Goal: Task Accomplishment & Management: Manage account settings

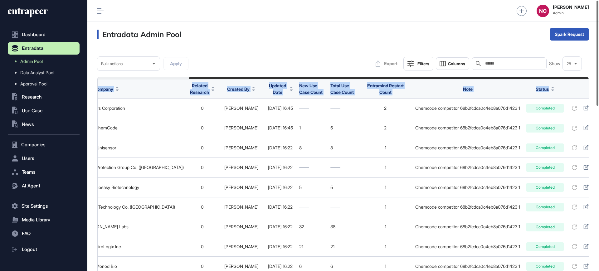
scroll to position [0, 112]
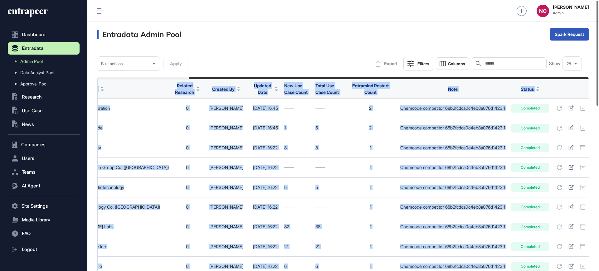
drag, startPoint x: 458, startPoint y: 78, endPoint x: 598, endPoint y: 94, distance: 141.4
click at [598, 94] on div "Admin Dashboard Dashboard Profile My Content Request More Data NO Naciye Ozcan …" at bounding box center [342, 135] width 511 height 271
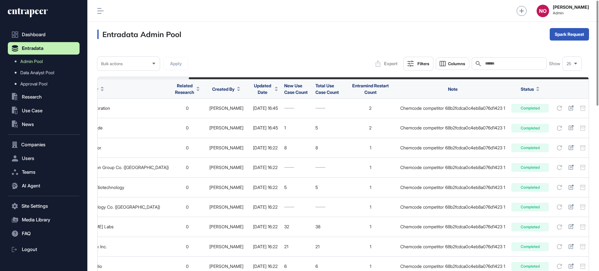
click at [340, 39] on div "Entradata Admin Pool Spark Request" at bounding box center [342, 34] width 511 height 25
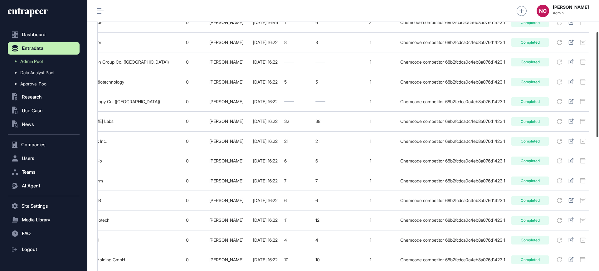
scroll to position [0, 0]
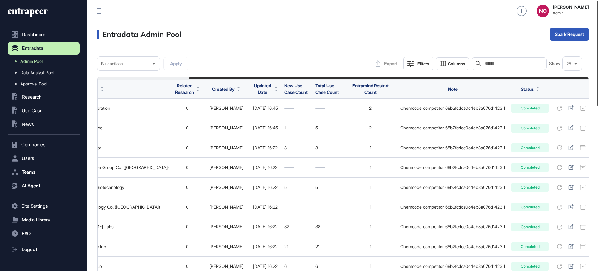
drag, startPoint x: 598, startPoint y: 84, endPoint x: 566, endPoint y: 14, distance: 77.4
click at [591, 28] on div "Admin Dashboard Dashboard Profile My Content Request More Data NO Naciye Ozcan …" at bounding box center [342, 135] width 511 height 271
click at [572, 54] on div "Single" at bounding box center [569, 59] width 39 height 10
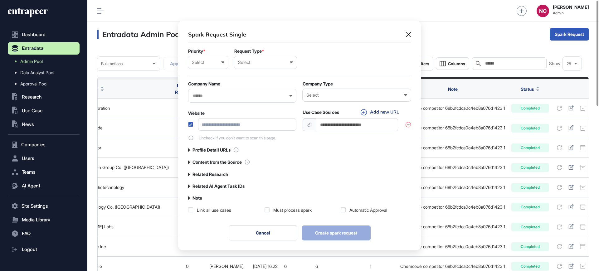
scroll to position [0, 3]
click at [229, 97] on input "text" at bounding box center [238, 95] width 92 height 5
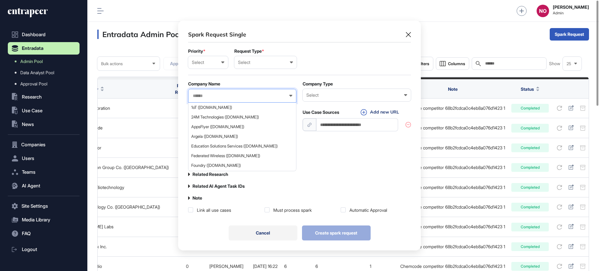
click at [255, 233] on button "Cancel" at bounding box center [263, 232] width 69 height 15
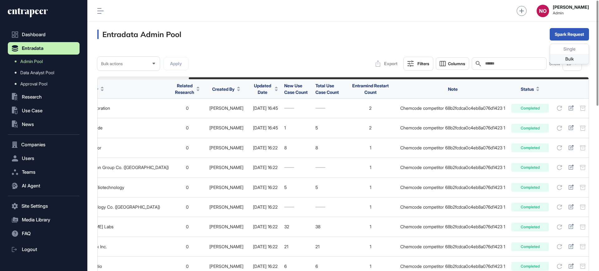
click at [557, 62] on div "Bulk" at bounding box center [569, 59] width 39 height 10
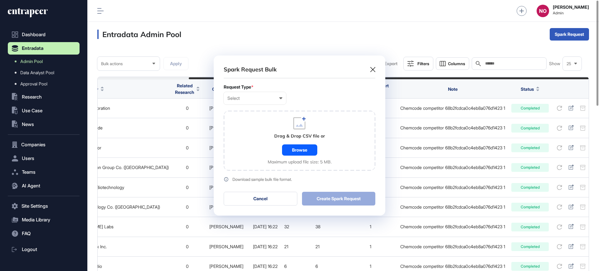
click at [264, 87] on div "Request Type *" at bounding box center [300, 86] width 152 height 5
click at [260, 98] on div "Select" at bounding box center [254, 98] width 55 height 5
click at [0, 0] on div "User" at bounding box center [0, 0] width 0 height 0
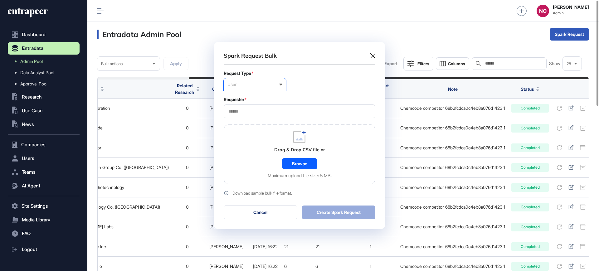
click at [252, 86] on div "User" at bounding box center [254, 84] width 55 height 5
click at [0, 0] on div "Company" at bounding box center [0, 0] width 0 height 0
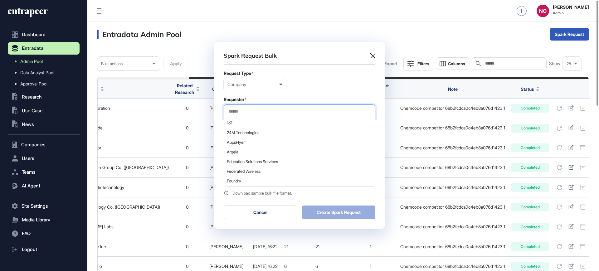
click at [249, 110] on input "text" at bounding box center [299, 111] width 143 height 5
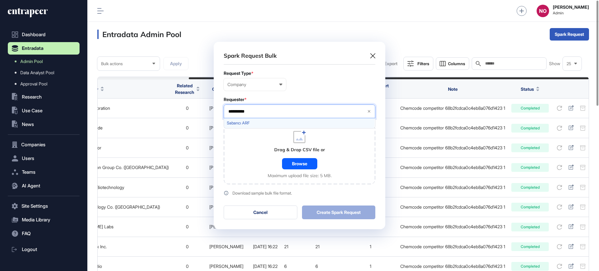
type input "**********"
click at [242, 121] on span "Sabancı ARF" at bounding box center [299, 123] width 145 height 5
click at [304, 166] on div "Browse" at bounding box center [299, 163] width 35 height 11
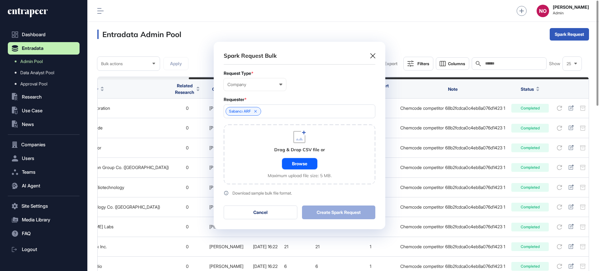
scroll to position [203, 171]
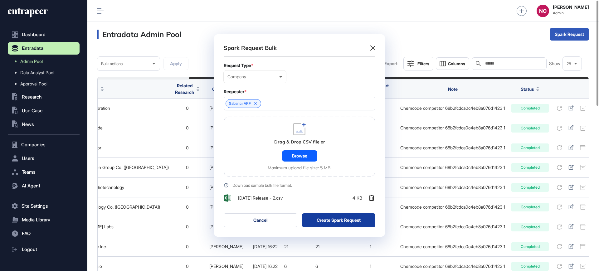
click at [335, 222] on button "Create Spark Request" at bounding box center [339, 220] width 74 height 14
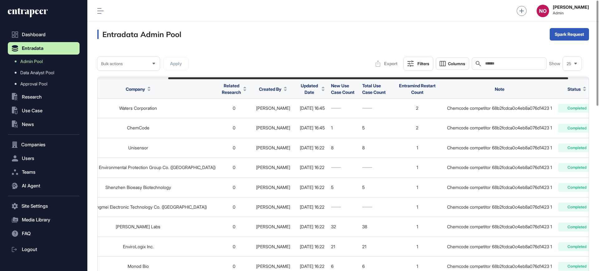
scroll to position [0, 112]
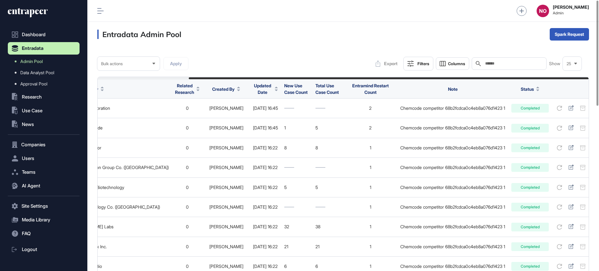
drag, startPoint x: 435, startPoint y: 78, endPoint x: 570, endPoint y: 77, distance: 135.0
click at [570, 77] on div at bounding box center [389, 78] width 400 height 2
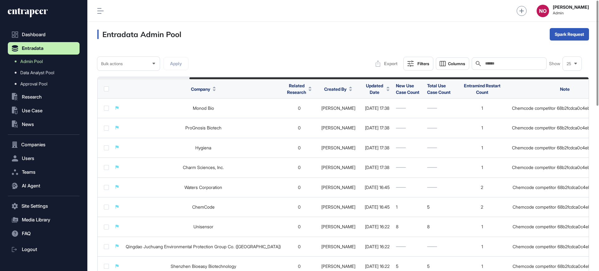
scroll to position [0, 113]
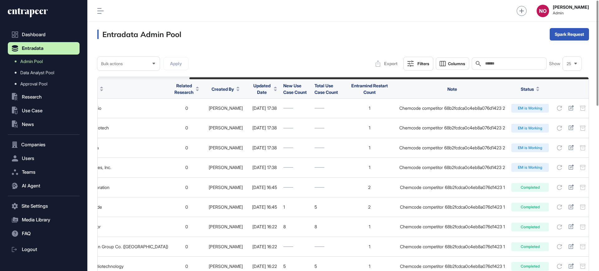
drag, startPoint x: 374, startPoint y: 79, endPoint x: 545, endPoint y: 78, distance: 171.2
click at [545, 78] on div at bounding box center [388, 78] width 399 height 2
click at [350, 60] on div "Bulk actions Apply Export Filters Columns Search Show 25" at bounding box center [342, 64] width 491 height 14
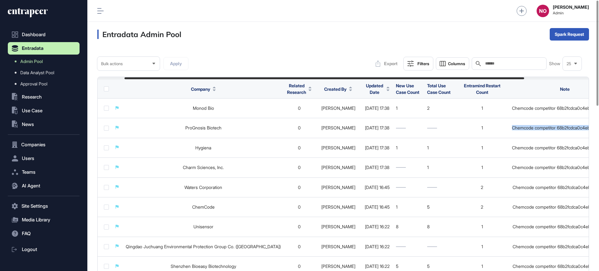
scroll to position [0, 113]
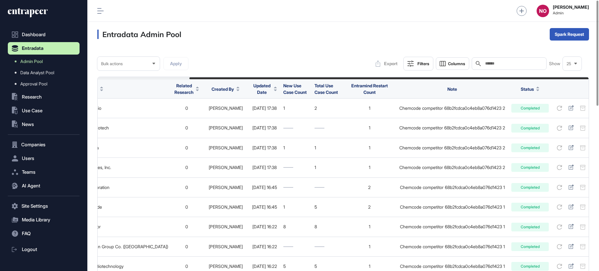
click at [360, 39] on div "Entradata Admin Pool Spark Request" at bounding box center [342, 34] width 511 height 25
click at [570, 60] on div "Bulk" at bounding box center [569, 59] width 39 height 10
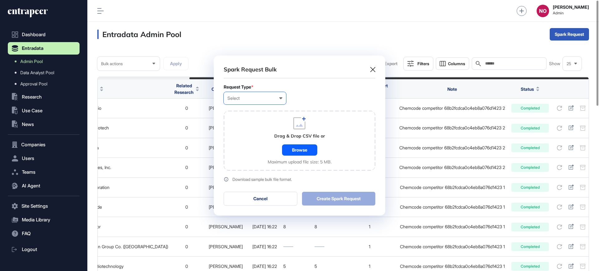
scroll to position [0, 3]
click at [234, 98] on div "Select" at bounding box center [254, 98] width 55 height 5
click at [0, 0] on div "Company" at bounding box center [0, 0] width 0 height 0
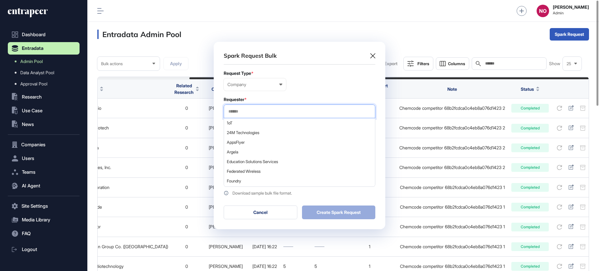
click at [248, 113] on input "text" at bounding box center [299, 111] width 143 height 5
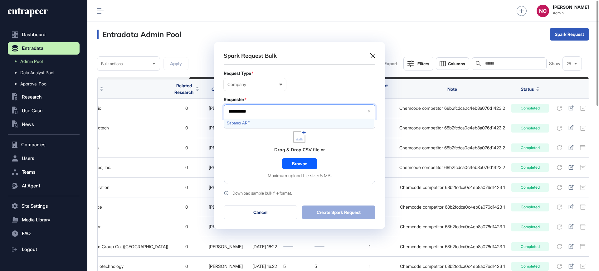
type input "**********"
click at [245, 123] on span "Sabancı ARF" at bounding box center [299, 123] width 145 height 5
click at [242, 164] on div "Drag & Drop CSV file or Browse Maximum upload file size: 5 MB." at bounding box center [300, 154] width 152 height 60
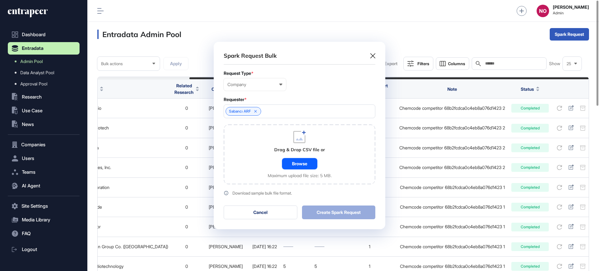
click at [286, 162] on div "Browse" at bounding box center [299, 163] width 35 height 11
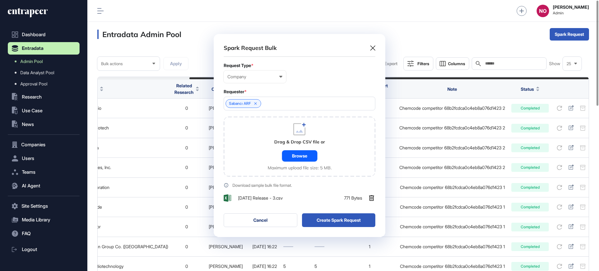
scroll to position [203, 171]
click at [336, 222] on button "Create Spark Request" at bounding box center [339, 220] width 74 height 14
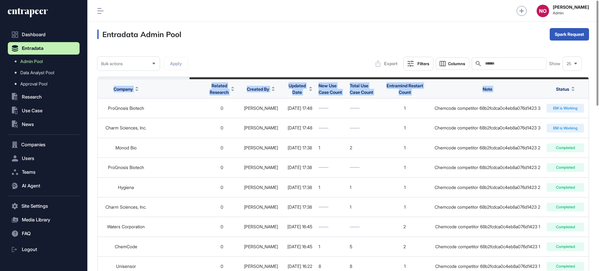
scroll to position [0, 113]
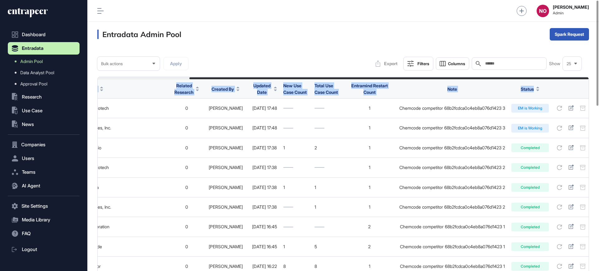
drag, startPoint x: 420, startPoint y: 78, endPoint x: 552, endPoint y: 90, distance: 132.4
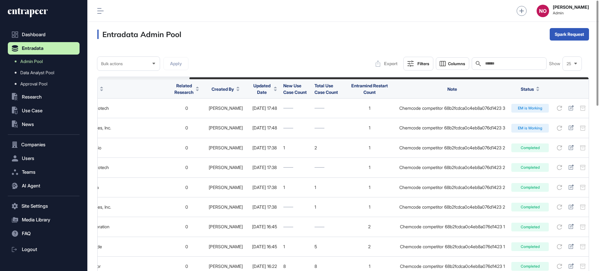
click at [380, 36] on div "Entradata Admin Pool Spark Request" at bounding box center [342, 34] width 511 height 25
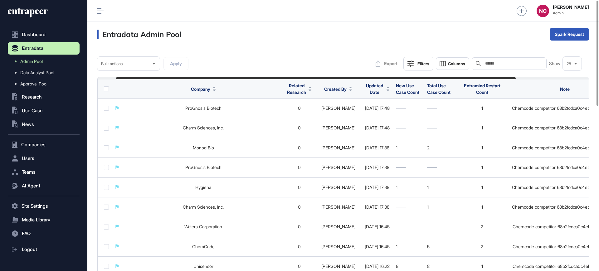
scroll to position [0, 113]
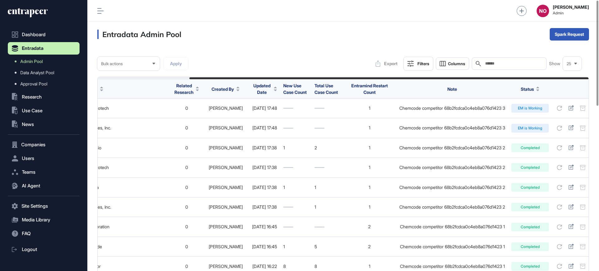
drag, startPoint x: 437, startPoint y: 78, endPoint x: 558, endPoint y: 78, distance: 120.7
click at [558, 78] on div at bounding box center [388, 78] width 399 height 2
click at [251, 37] on div "Entradata Admin Pool Spark Request" at bounding box center [342, 34] width 511 height 25
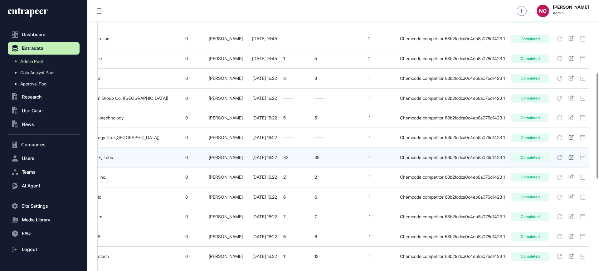
scroll to position [0, 0]
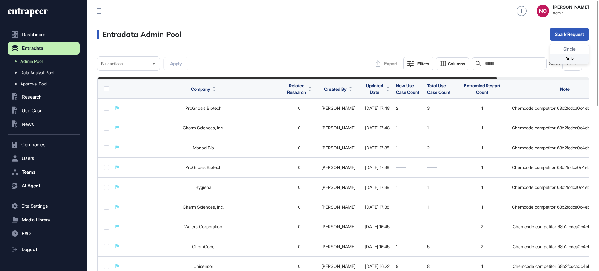
click at [564, 56] on div "Bulk" at bounding box center [569, 59] width 39 height 10
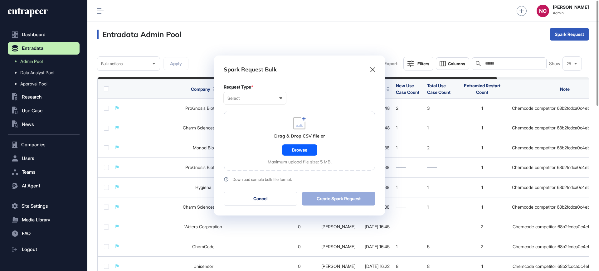
scroll to position [0, 3]
click at [253, 101] on div "Select User Company Customer Request ID" at bounding box center [255, 98] width 62 height 12
click at [0, 0] on div "Company" at bounding box center [0, 0] width 0 height 0
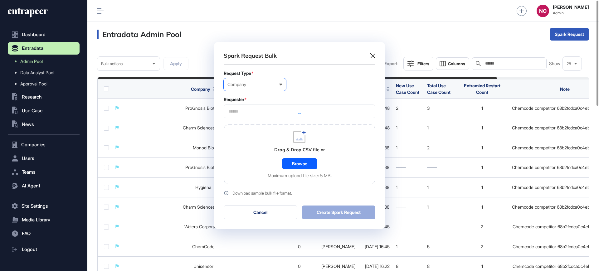
scroll to position [187, 171]
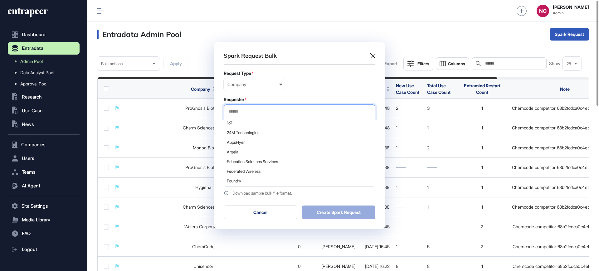
click at [247, 111] on input "text" at bounding box center [299, 111] width 143 height 5
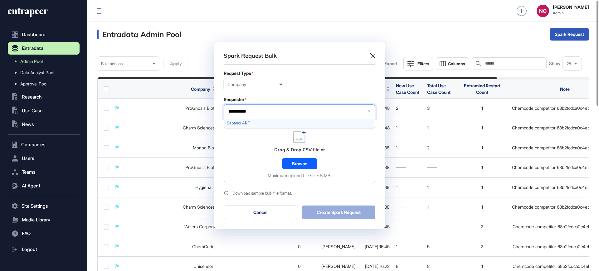
type input "**********"
click at [272, 124] on span "Sabancı ARF" at bounding box center [299, 123] width 145 height 5
click at [295, 160] on div "Browse" at bounding box center [299, 163] width 35 height 11
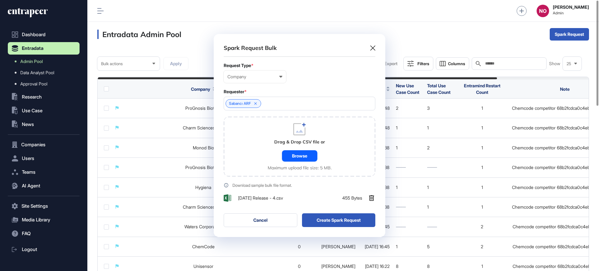
scroll to position [203, 171]
click at [321, 218] on button "Create Spark Request" at bounding box center [339, 220] width 74 height 14
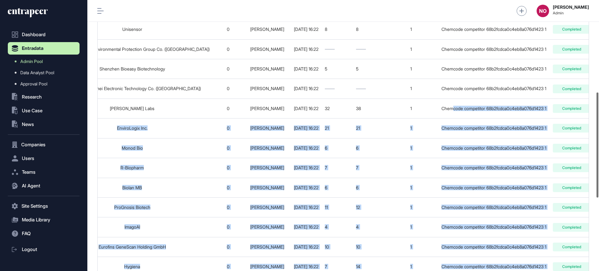
scroll to position [0, 113]
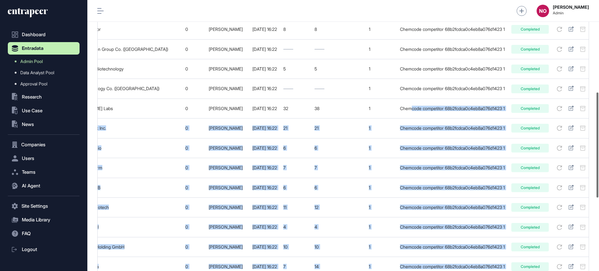
drag, startPoint x: 519, startPoint y: 105, endPoint x: 598, endPoint y: 112, distance: 80.1
click at [598, 112] on div "Admin Dashboard Dashboard Profile My Content Request More Data NO Naciye Ozcan …" at bounding box center [342, 135] width 511 height 271
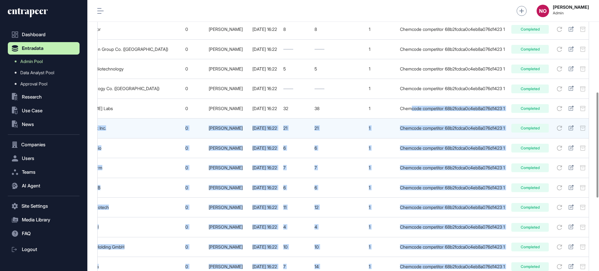
click at [286, 126] on div "21" at bounding box center [295, 128] width 25 height 5
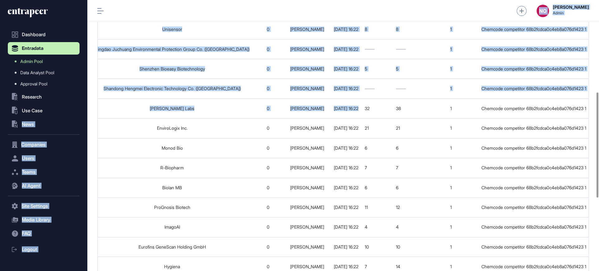
scroll to position [0, 0]
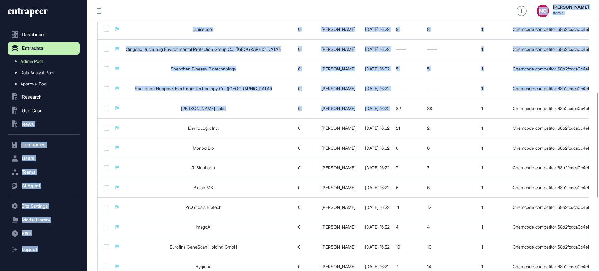
drag, startPoint x: 256, startPoint y: 113, endPoint x: 75, endPoint y: 117, distance: 181.2
click at [75, 117] on div "Dashboard Entradata Admin Pool Data Analyst Pool Approval Pool .st0{fill:curren…" at bounding box center [299, 135] width 599 height 271
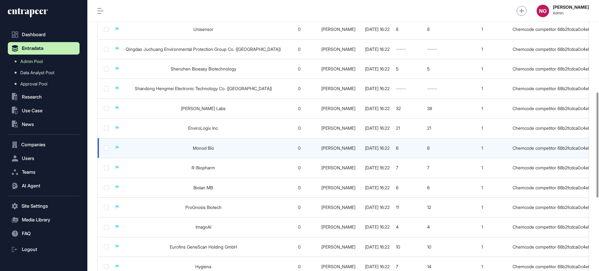
click at [285, 142] on td "0" at bounding box center [299, 148] width 31 height 20
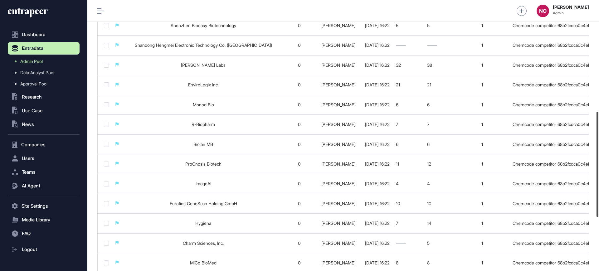
scroll to position [287, 0]
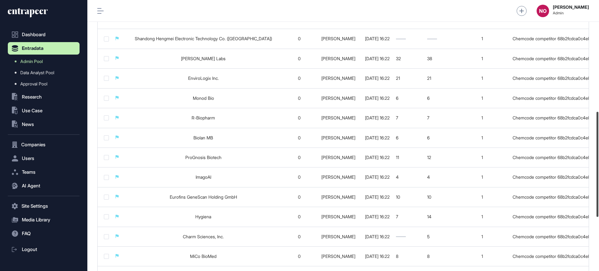
drag, startPoint x: 598, startPoint y: 145, endPoint x: 598, endPoint y: 155, distance: 10.0
click at [598, 155] on div at bounding box center [597, 164] width 2 height 105
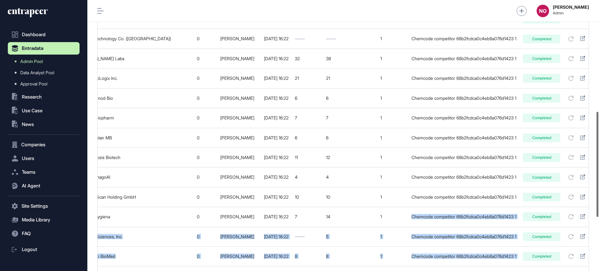
scroll to position [0, 113]
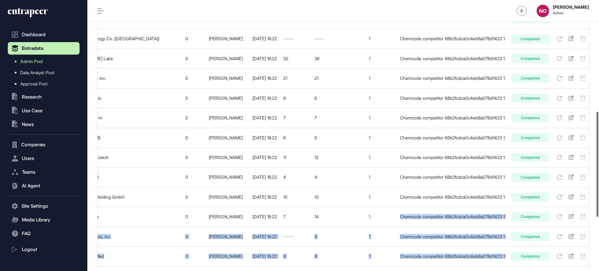
drag, startPoint x: 472, startPoint y: 207, endPoint x: 598, endPoint y: 214, distance: 126.2
click at [598, 214] on div "Admin Dashboard Dashboard Profile My Content Request More Data NO Naciye Ozcan …" at bounding box center [342, 135] width 511 height 271
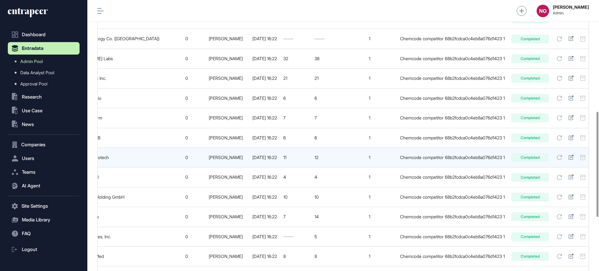
click at [404, 159] on div "Chemcode competitor 68b2fcdca0c4eb8a076d1423 1" at bounding box center [452, 157] width 106 height 5
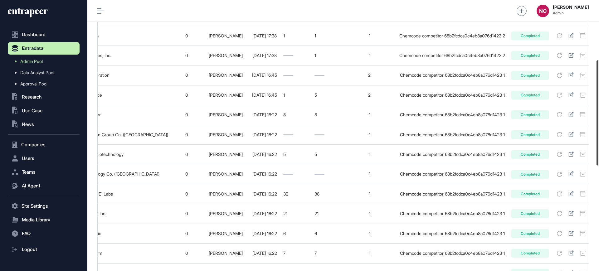
scroll to position [154, 0]
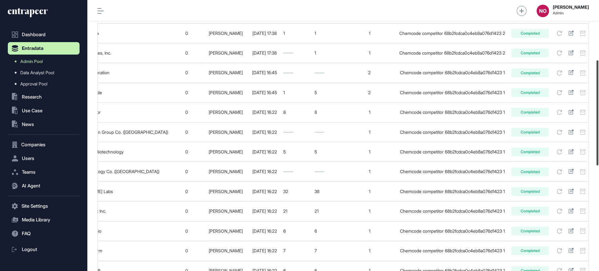
drag, startPoint x: 598, startPoint y: 166, endPoint x: 598, endPoint y: 115, distance: 51.4
click at [598, 115] on div at bounding box center [597, 112] width 2 height 105
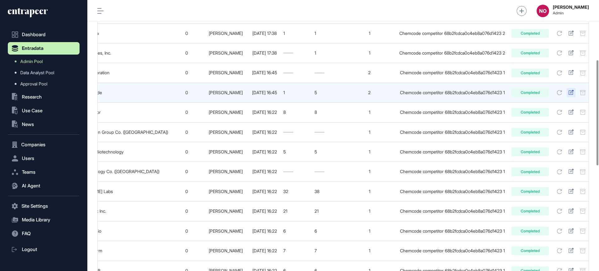
click at [568, 91] on icon at bounding box center [570, 92] width 5 height 5
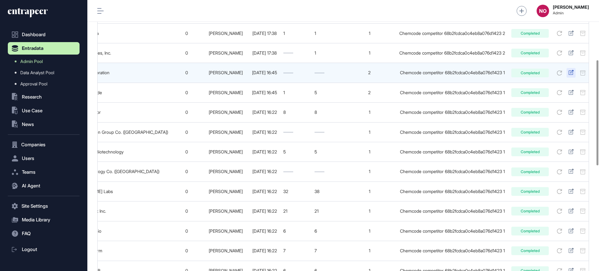
click at [568, 74] on icon at bounding box center [570, 72] width 5 height 5
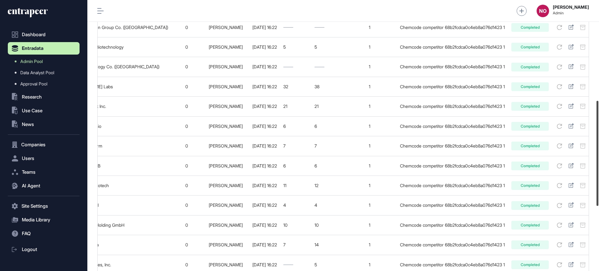
scroll to position [264, 0]
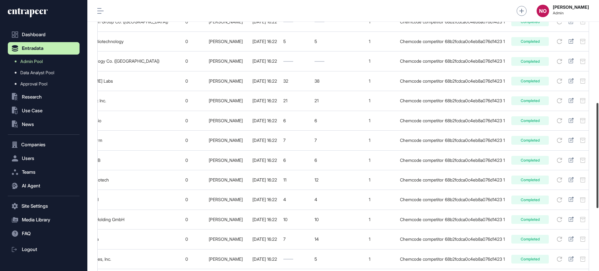
drag, startPoint x: 598, startPoint y: 148, endPoint x: 598, endPoint y: 191, distance: 42.7
click at [598, 191] on div at bounding box center [597, 155] width 2 height 105
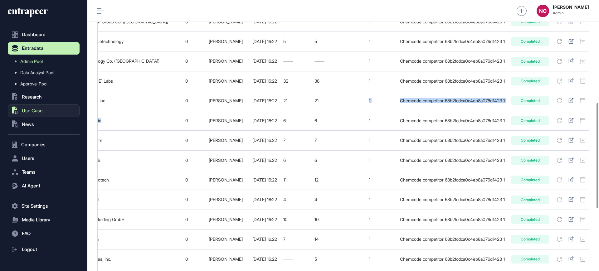
scroll to position [0, 0]
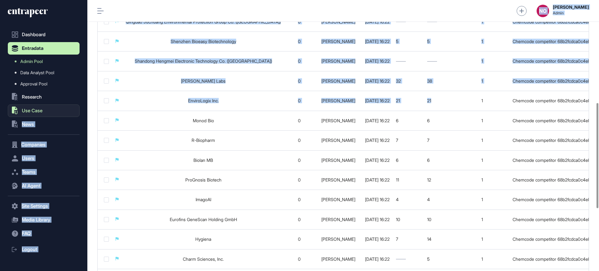
drag, startPoint x: 302, startPoint y: 105, endPoint x: 50, endPoint y: 111, distance: 252.3
click at [50, 111] on div "Dashboard Entradata Admin Pool Data Analyst Pool Approval Pool .st0{fill:curren…" at bounding box center [299, 135] width 599 height 271
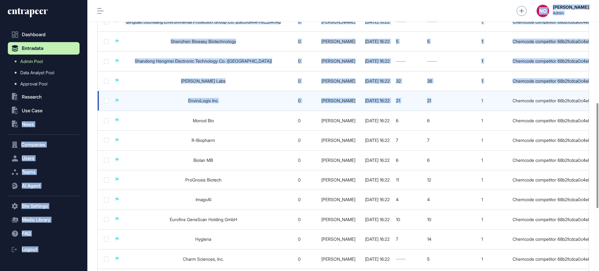
click at [204, 108] on td "EnviroLogix Inc." at bounding box center [203, 101] width 161 height 20
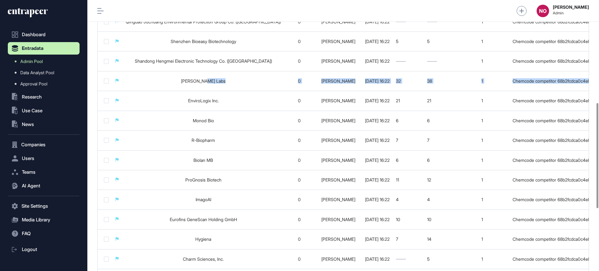
scroll to position [0, 113]
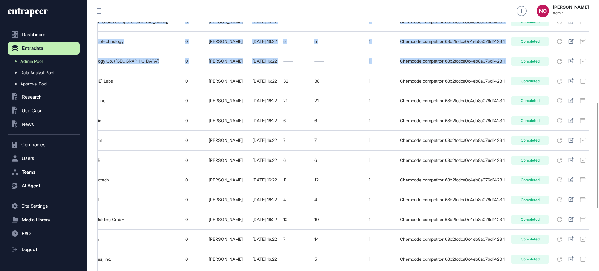
drag, startPoint x: 233, startPoint y: 81, endPoint x: 598, endPoint y: 84, distance: 365.1
click at [598, 84] on div "Bulk actions Apply Export Filters Columns Search Show 25 Company Related Resear…" at bounding box center [342, 81] width 511 height 598
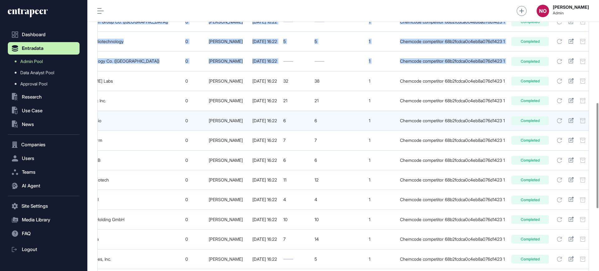
click at [401, 118] on div "Chemcode competitor 68b2fcdca0c4eb8a076d1423 1" at bounding box center [452, 120] width 106 height 5
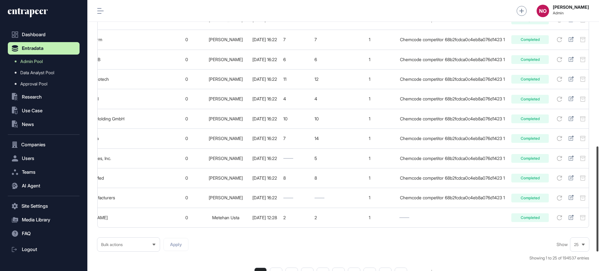
scroll to position [379, 0]
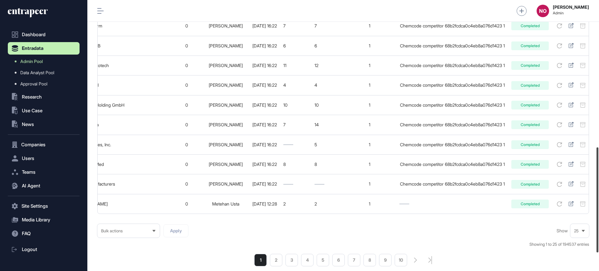
drag, startPoint x: 598, startPoint y: 162, endPoint x: 598, endPoint y: 206, distance: 44.3
click at [598, 206] on div at bounding box center [597, 199] width 2 height 105
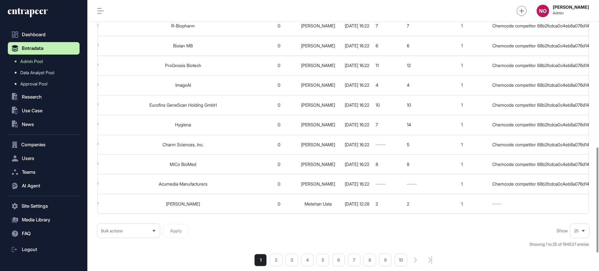
scroll to position [0, 25]
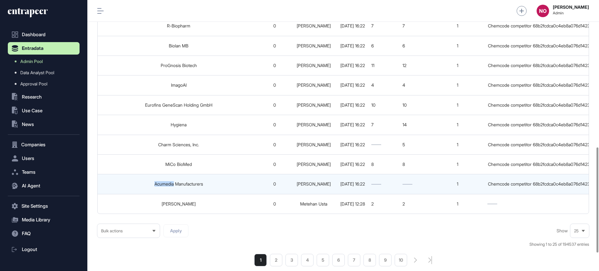
drag, startPoint x: 138, startPoint y: 187, endPoint x: 161, endPoint y: 188, distance: 23.4
click at [161, 188] on td "Acumedia Manufacturers" at bounding box center [178, 184] width 161 height 20
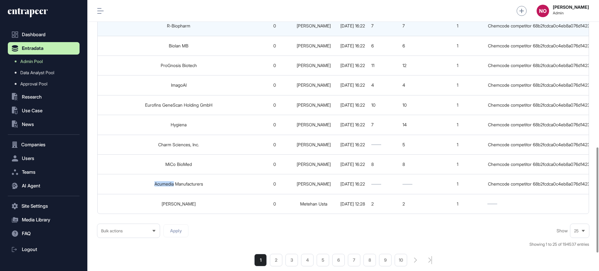
copy link "Acumedia"
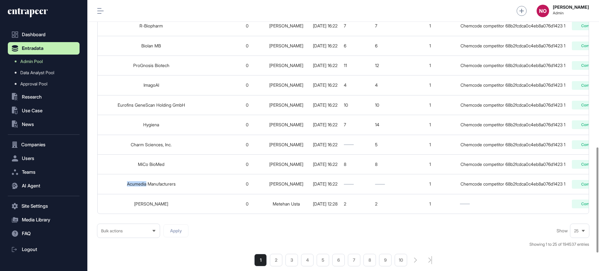
scroll to position [0, 113]
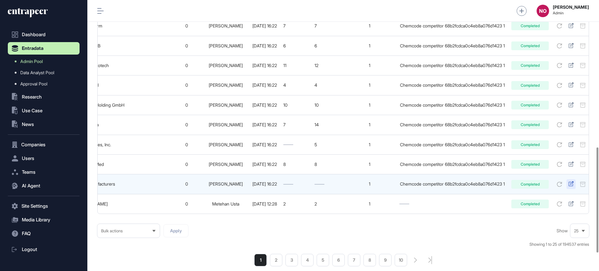
click at [568, 186] on icon at bounding box center [570, 183] width 5 height 5
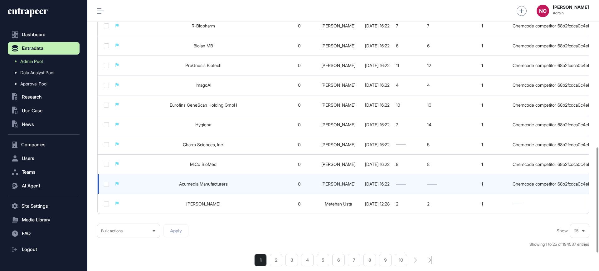
click at [194, 184] on link "Acumedia Manufacturers" at bounding box center [203, 183] width 49 height 5
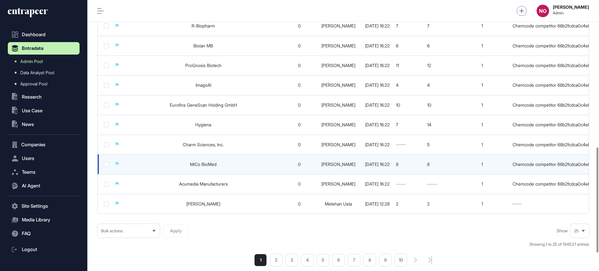
click at [408, 164] on div "8" at bounding box center [408, 164] width 25 height 5
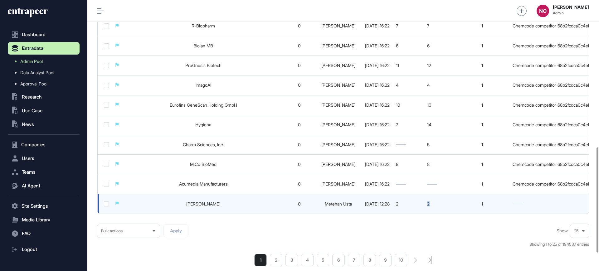
drag, startPoint x: 407, startPoint y: 211, endPoint x: 419, endPoint y: 209, distance: 12.1
click at [419, 209] on tr "ALAN ADI KAYIT 0 Metehan Usta 2025-09-03 12:28 2 2 1 Completed" at bounding box center [402, 204] width 608 height 20
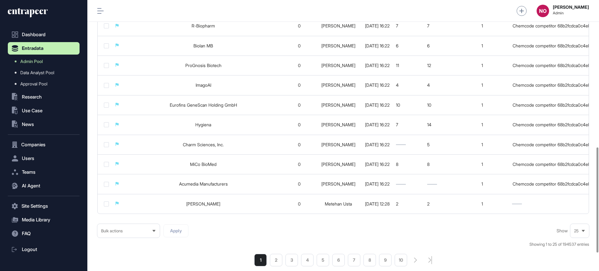
click at [442, 231] on div "Bulk actions Apply Show 25 Showing 1 to 25 of 194537 entries 1 2 3 4 5 6 7 8 9 …" at bounding box center [342, 245] width 491 height 42
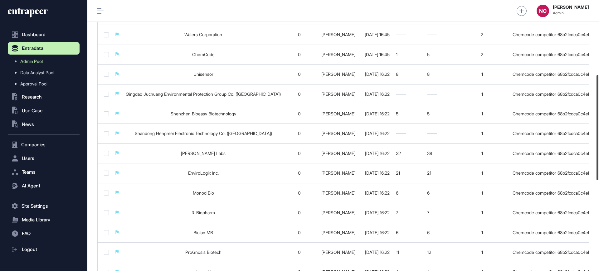
scroll to position [190, 0]
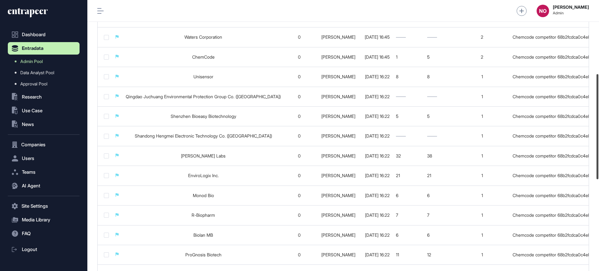
drag, startPoint x: 598, startPoint y: 205, endPoint x: 598, endPoint y: 131, distance: 73.3
click at [598, 131] on div at bounding box center [597, 126] width 2 height 105
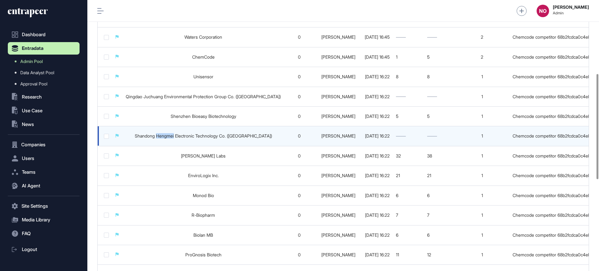
copy link "Hengmei"
drag, startPoint x: 158, startPoint y: 131, endPoint x: 176, endPoint y: 141, distance: 20.4
click at [176, 141] on td "Shandong Hengmei Electronic Technology Co. ([GEOGRAPHIC_DATA])" at bounding box center [203, 136] width 161 height 20
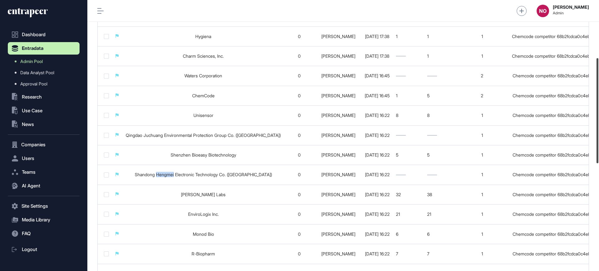
scroll to position [148, 0]
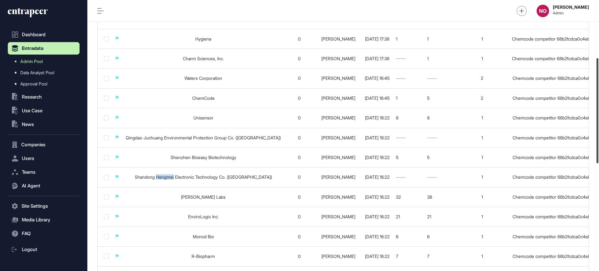
drag, startPoint x: 598, startPoint y: 157, endPoint x: 598, endPoint y: 142, distance: 15.9
click at [598, 142] on div at bounding box center [597, 110] width 2 height 105
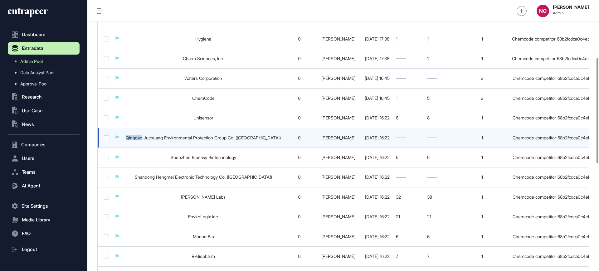
drag, startPoint x: 125, startPoint y: 139, endPoint x: 142, endPoint y: 141, distance: 17.6
click at [142, 141] on td "Qingdao Juchuang Environmental Protection Group Co. ([GEOGRAPHIC_DATA])" at bounding box center [203, 138] width 161 height 20
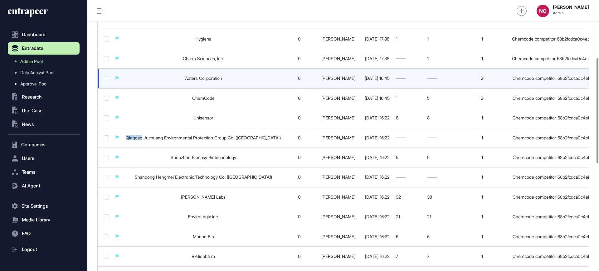
copy link "Qingdao"
drag, startPoint x: 170, startPoint y: 81, endPoint x: 210, endPoint y: 81, distance: 40.5
click at [210, 81] on td "Waters Corporation" at bounding box center [203, 79] width 161 height 20
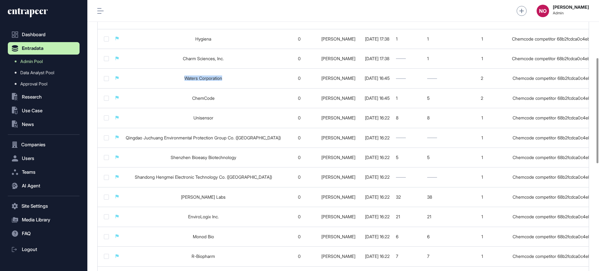
copy link "Waters Corporation"
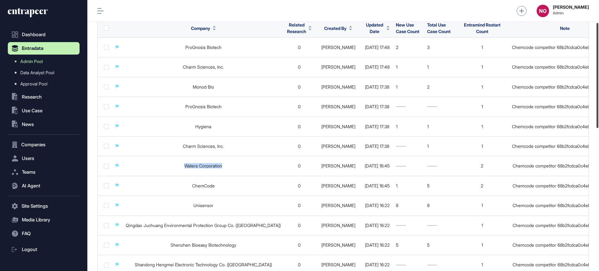
scroll to position [57, 0]
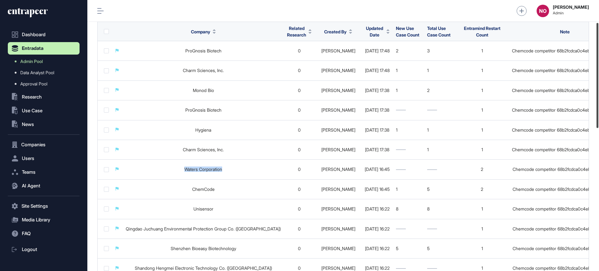
drag, startPoint x: 598, startPoint y: 97, endPoint x: 598, endPoint y: 61, distance: 35.2
click at [598, 61] on div at bounding box center [597, 75] width 2 height 105
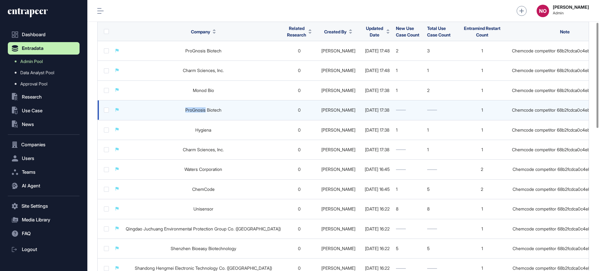
drag, startPoint x: 169, startPoint y: 108, endPoint x: 192, endPoint y: 111, distance: 23.6
click at [192, 111] on td "ProGnosis Biotech" at bounding box center [203, 110] width 161 height 20
copy link "ProGnosis"
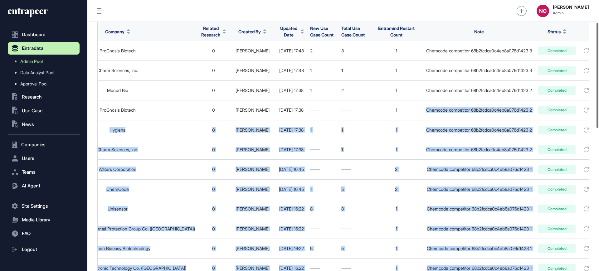
scroll to position [0, 113]
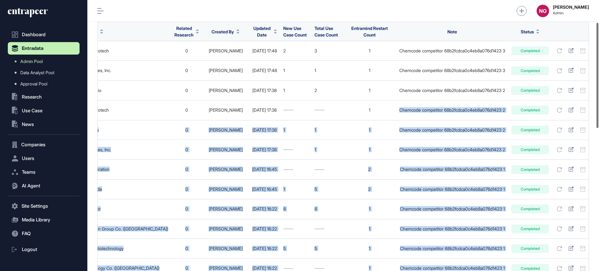
drag, startPoint x: 499, startPoint y: 107, endPoint x: 598, endPoint y: 110, distance: 98.9
click at [598, 110] on div "Admin Dashboard Dashboard Profile My Content Request More Data NO Naciye Ozcan …" at bounding box center [342, 135] width 511 height 271
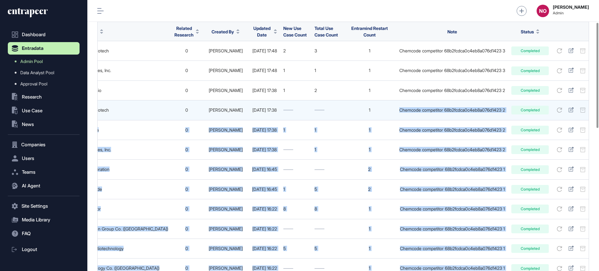
click at [448, 113] on td "Chemcode competitor 68b2fcdca0c4eb8a076d1423 2" at bounding box center [452, 110] width 112 height 20
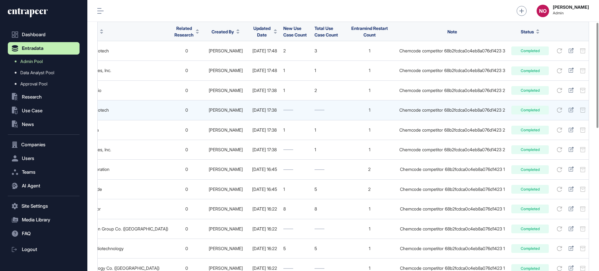
click at [374, 110] on div "1" at bounding box center [368, 110] width 47 height 5
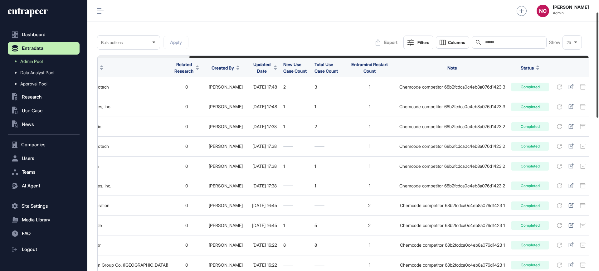
scroll to position [16, 0]
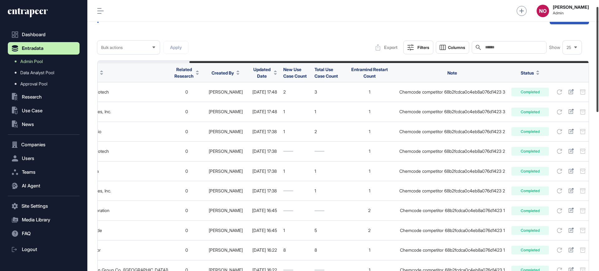
drag, startPoint x: 598, startPoint y: 85, endPoint x: 598, endPoint y: 71, distance: 13.7
click at [598, 71] on div at bounding box center [597, 59] width 2 height 105
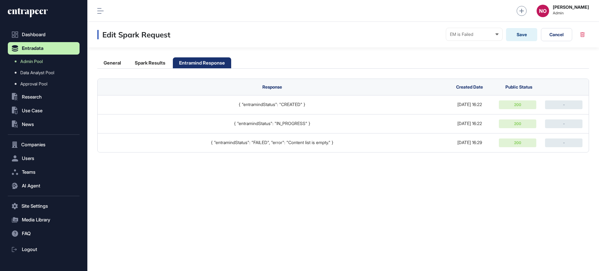
scroll to position [0, 0]
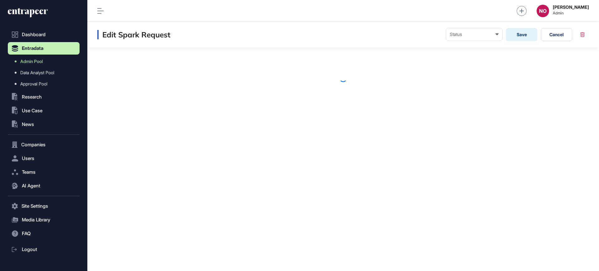
scroll to position [0, 0]
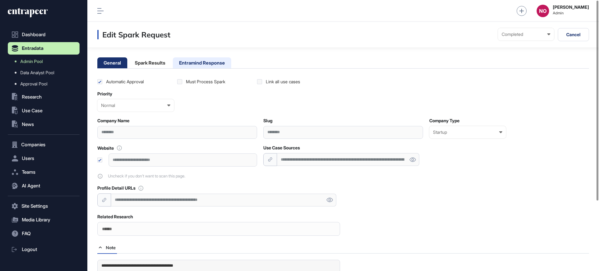
click at [226, 67] on li "Entramind Response" at bounding box center [202, 62] width 58 height 11
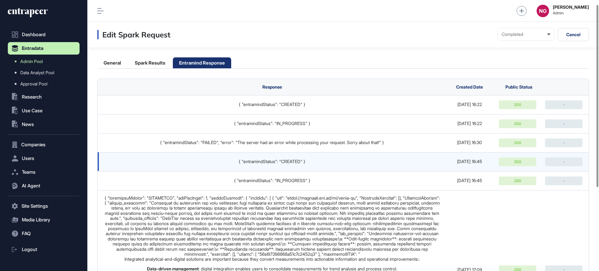
scroll to position [131, 0]
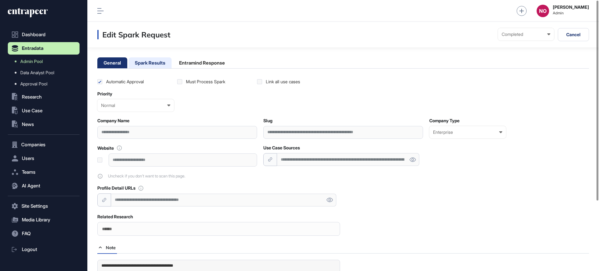
click at [173, 65] on li "Spark Results" at bounding box center [202, 62] width 58 height 11
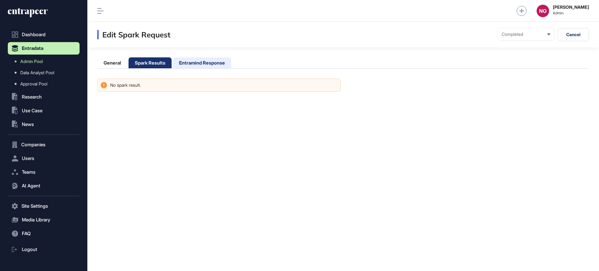
click at [221, 62] on li "Entramind Response" at bounding box center [202, 62] width 58 height 11
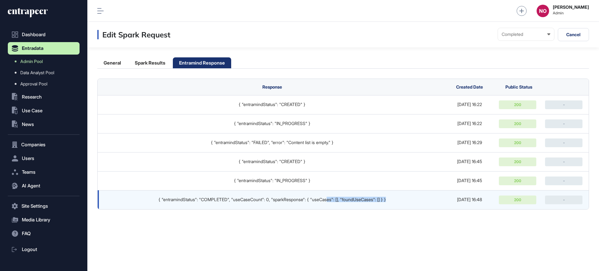
drag, startPoint x: 329, startPoint y: 197, endPoint x: 429, endPoint y: 205, distance: 100.8
click at [428, 202] on td "{ "entramindStatus": "COMPLETED", "useCaseCount": 0, "sparkResponse": { "useCas…" at bounding box center [270, 199] width 345 height 19
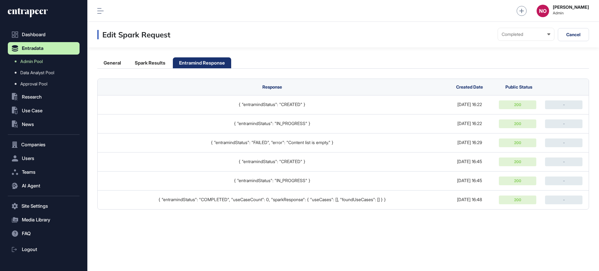
click at [441, 226] on div "Edit Spark Request Completed Ready In progress Completed EM is Working EM is no…" at bounding box center [342, 146] width 511 height 249
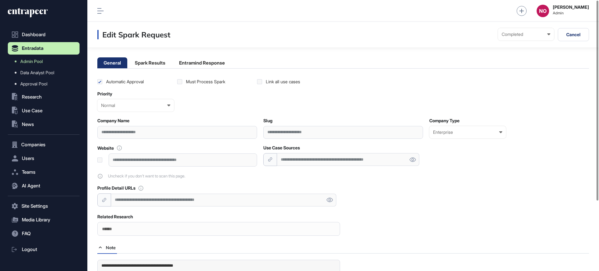
drag, startPoint x: 136, startPoint y: 161, endPoint x: 162, endPoint y: 162, distance: 25.6
click at [162, 162] on div "**********" at bounding box center [183, 159] width 148 height 13
click at [338, 162] on div "**********" at bounding box center [348, 159] width 142 height 13
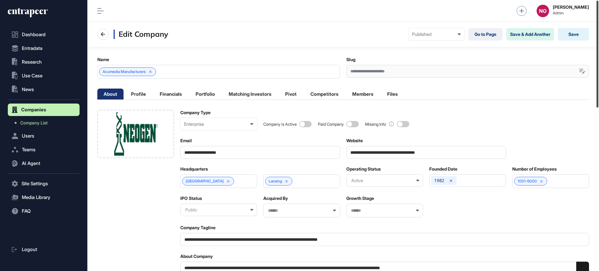
click at [598, 87] on div at bounding box center [597, 54] width 2 height 107
drag, startPoint x: 400, startPoint y: 152, endPoint x: 375, endPoint y: 154, distance: 25.0
click at [375, 154] on input "**********" at bounding box center [426, 152] width 160 height 13
click at [35, 119] on link "Company List" at bounding box center [45, 122] width 69 height 11
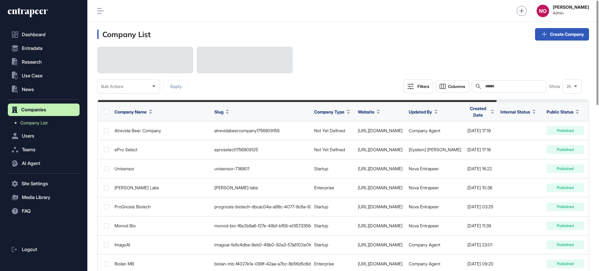
click at [509, 86] on input "text" at bounding box center [513, 86] width 58 height 5
paste input "**********"
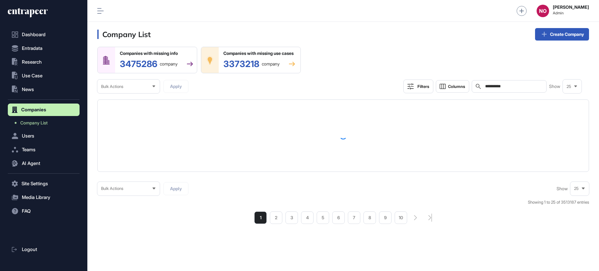
type input "**********"
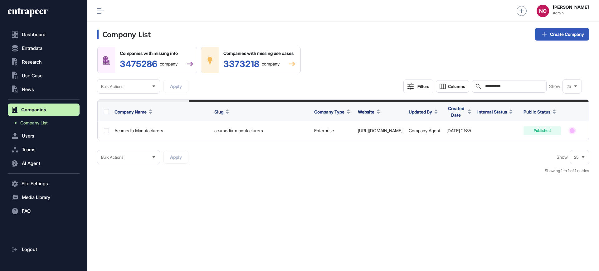
scroll to position [0, 112]
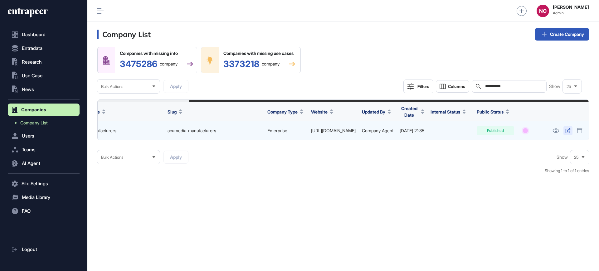
click at [569, 130] on icon at bounding box center [567, 130] width 5 height 5
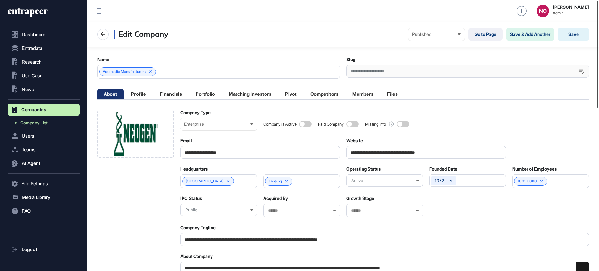
drag, startPoint x: 598, startPoint y: 82, endPoint x: 598, endPoint y: 75, distance: 7.8
click at [598, 75] on div at bounding box center [597, 54] width 2 height 107
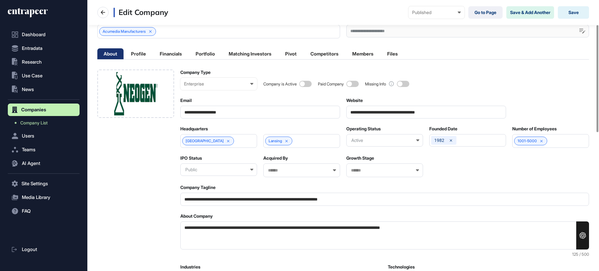
scroll to position [77, 0]
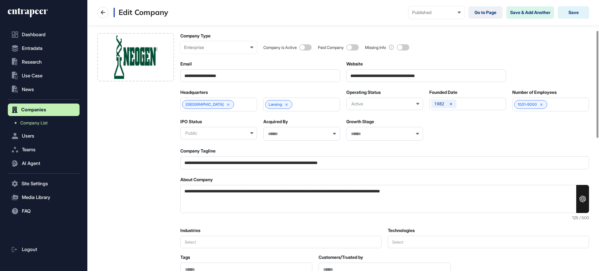
drag, startPoint x: 199, startPoint y: 267, endPoint x: 166, endPoint y: 194, distance: 79.8
drag, startPoint x: 201, startPoint y: 191, endPoint x: 171, endPoint y: 191, distance: 29.3
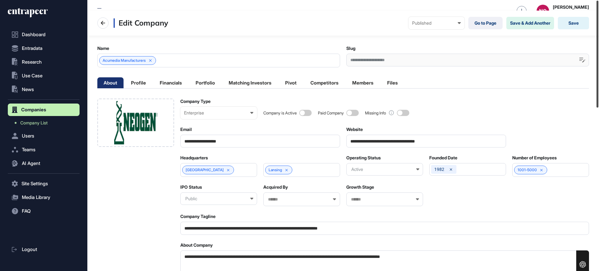
scroll to position [0, 0]
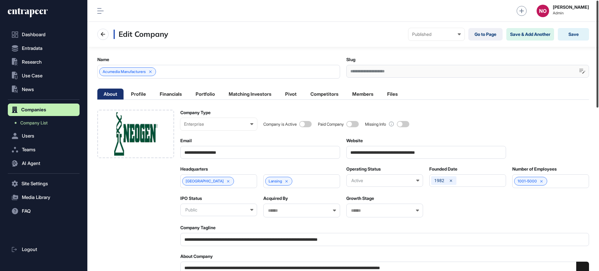
drag, startPoint x: 597, startPoint y: 95, endPoint x: 568, endPoint y: 66, distance: 41.4
click at [596, 68] on div at bounding box center [597, 54] width 2 height 107
click at [191, 72] on div "Acumedia Manufacturers" at bounding box center [218, 72] width 243 height 14
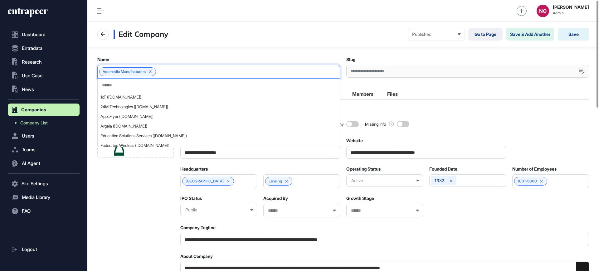
click at [106, 85] on input "text" at bounding box center [218, 85] width 234 height 5
paste input "******"
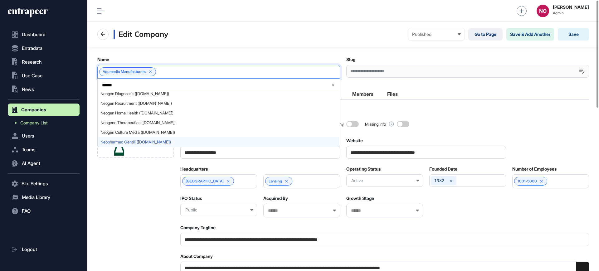
scroll to position [147, 0]
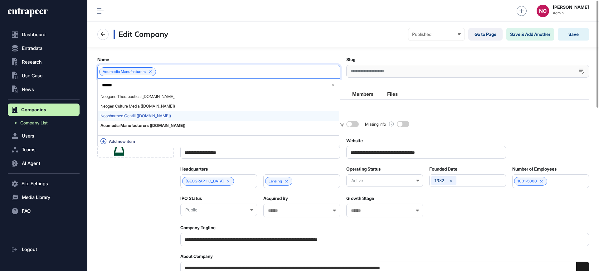
type input "******"
click at [147, 142] on span "Add new item" at bounding box center [222, 141] width 227 height 5
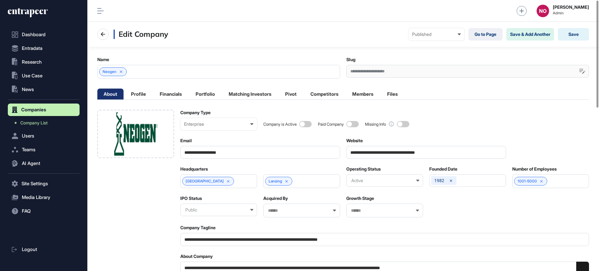
drag, startPoint x: 402, startPoint y: 151, endPoint x: 526, endPoint y: 146, distance: 123.6
type input "**********"
click at [581, 67] on div at bounding box center [581, 71] width 13 height 13
click at [370, 67] on input "**********" at bounding box center [467, 71] width 243 height 13
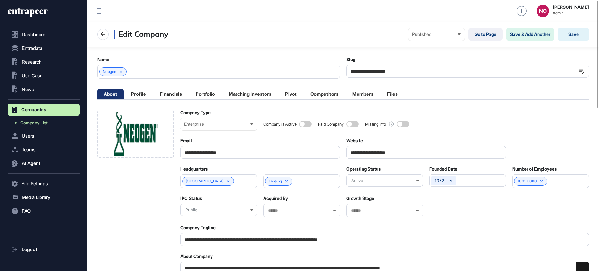
click at [370, 67] on input "**********" at bounding box center [467, 71] width 243 height 13
paste input "text"
type input "**********"
click at [579, 70] on div at bounding box center [581, 71] width 13 height 13
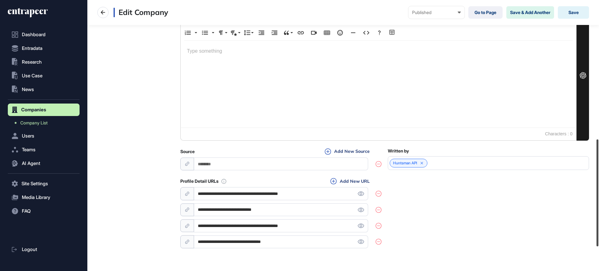
scroll to position [412, 0]
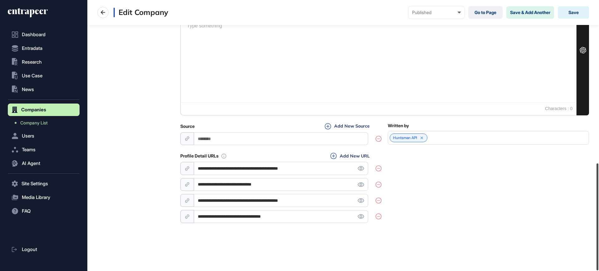
drag, startPoint x: 598, startPoint y: 72, endPoint x: 598, endPoint y: 249, distance: 176.5
click at [598, 249] on div at bounding box center [597, 216] width 2 height 107
click at [360, 200] on icon at bounding box center [360, 200] width 7 height 4
click at [284, 209] on div "**********" at bounding box center [280, 192] width 201 height 61
click at [287, 201] on input "**********" at bounding box center [281, 200] width 174 height 13
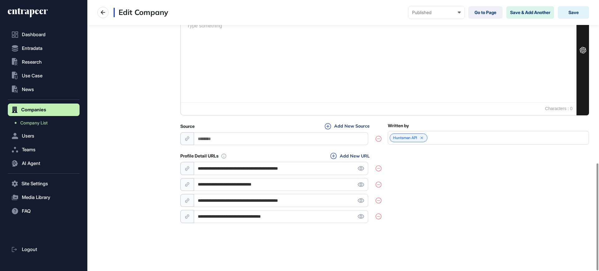
click at [287, 201] on input "**********" at bounding box center [281, 200] width 174 height 13
paste input "*"
type input "**********"
click at [451, 208] on div "**********" at bounding box center [384, 188] width 408 height 72
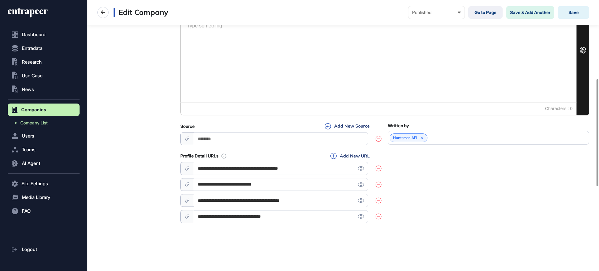
scroll to position [0, 0]
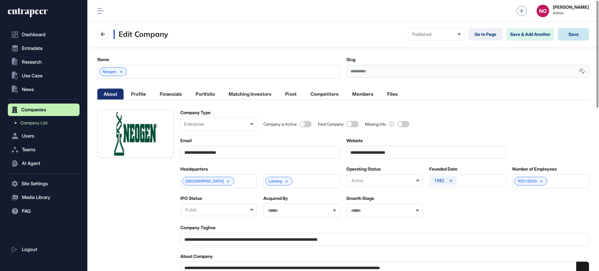
click at [566, 35] on button "Save" at bounding box center [572, 34] width 31 height 12
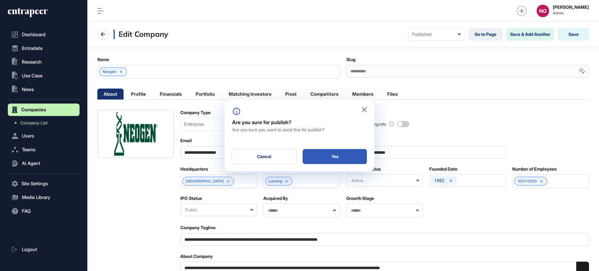
click at [271, 239] on div at bounding box center [299, 135] width 599 height 271
click at [287, 154] on div "Cancel" at bounding box center [264, 156] width 64 height 15
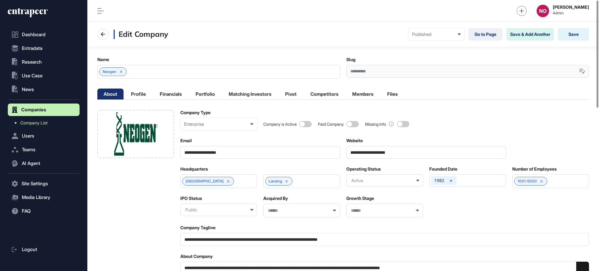
click at [224, 238] on input "**********" at bounding box center [384, 239] width 408 height 13
paste input "text"
type input "**********"
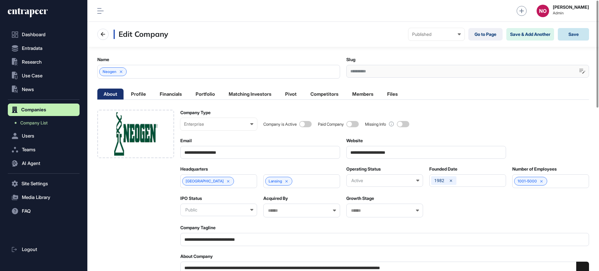
click at [571, 34] on button "Save" at bounding box center [572, 34] width 31 height 12
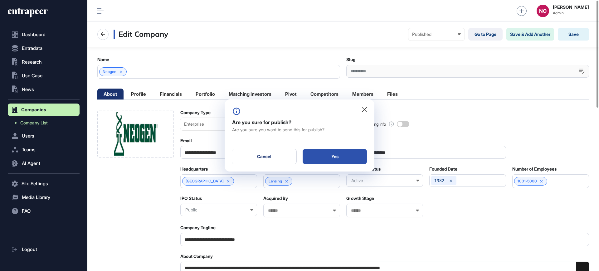
click at [334, 155] on div "Yes" at bounding box center [334, 156] width 64 height 15
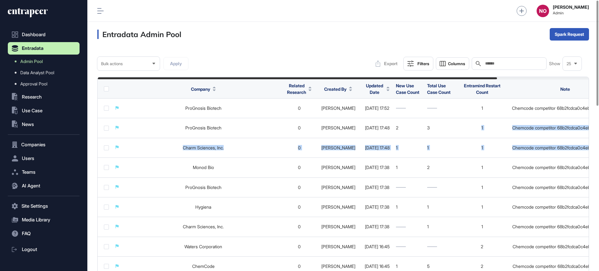
scroll to position [0, 113]
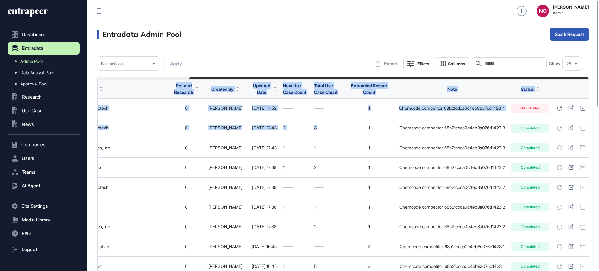
drag, startPoint x: 450, startPoint y: 125, endPoint x: 598, endPoint y: 145, distance: 149.8
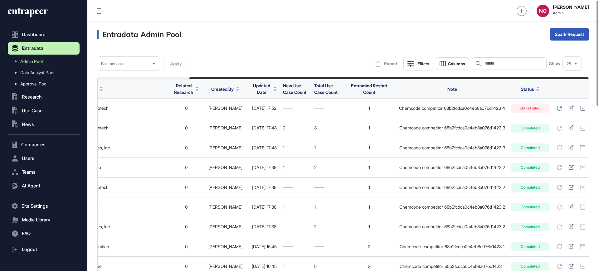
click at [370, 35] on div "Entradata Admin Pool Spark Request" at bounding box center [342, 34] width 511 height 25
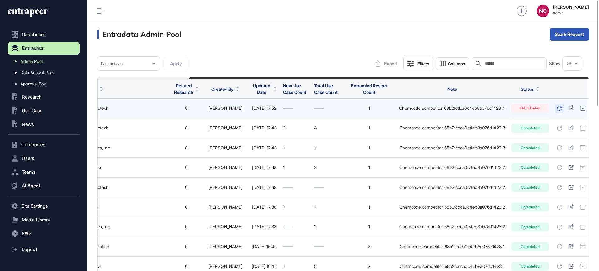
click at [557, 108] on icon at bounding box center [559, 108] width 5 height 5
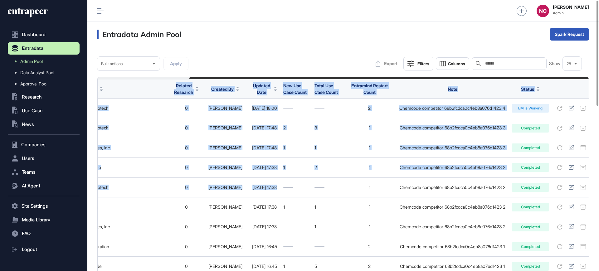
drag, startPoint x: 412, startPoint y: 186, endPoint x: 598, endPoint y: 203, distance: 187.2
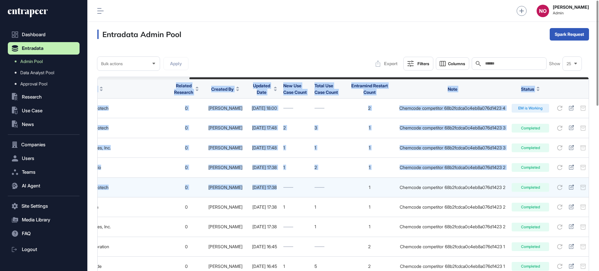
click at [467, 184] on td "Chemcode competitor 68b2fcdca0c4eb8a076d1423 2" at bounding box center [452, 187] width 112 height 20
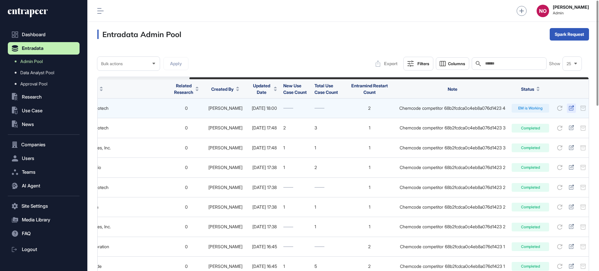
click at [568, 107] on icon at bounding box center [570, 107] width 5 height 5
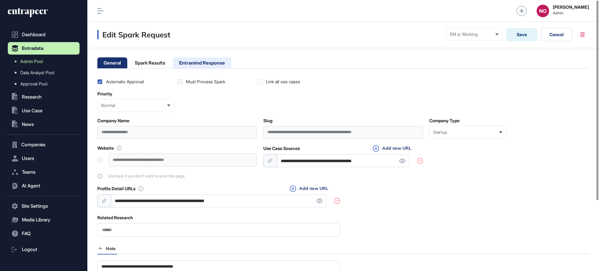
click at [211, 61] on li "Entramind Response" at bounding box center [202, 62] width 58 height 11
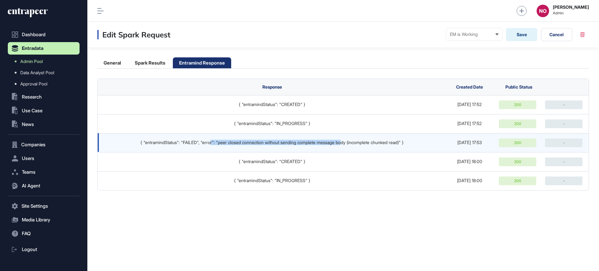
drag, startPoint x: 206, startPoint y: 142, endPoint x: 344, endPoint y: 147, distance: 137.9
click at [344, 147] on td "{ "entramindStatus": "FAILED", "error": "peer closed connection without sending…" at bounding box center [270, 142] width 345 height 19
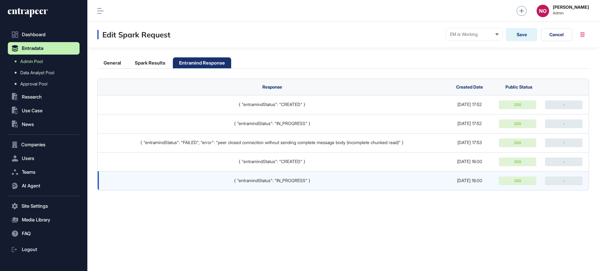
click at [357, 186] on td "{ "entramindStatus": "IN_PROGRESS" }" at bounding box center [270, 180] width 345 height 19
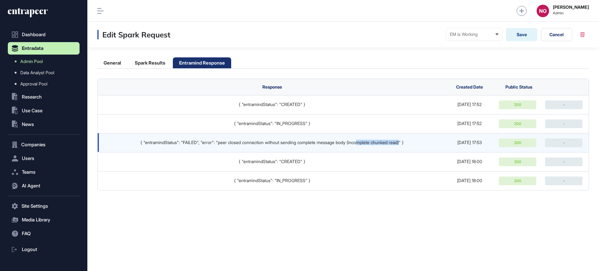
drag, startPoint x: 363, startPoint y: 139, endPoint x: 407, endPoint y: 138, distance: 44.0
click at [407, 138] on td "{ "entramindStatus": "FAILED", "error": "peer closed connection without sending…" at bounding box center [270, 142] width 345 height 19
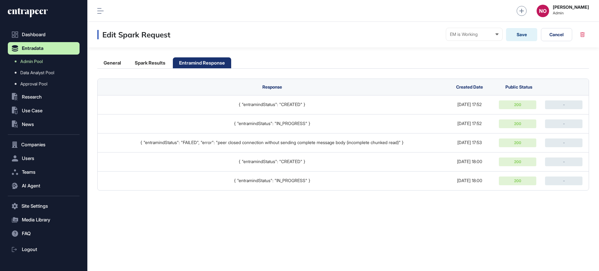
click at [418, 205] on div "Edit Spark Request EM is Working Ready In progress Completed EM is Working EM i…" at bounding box center [342, 146] width 511 height 249
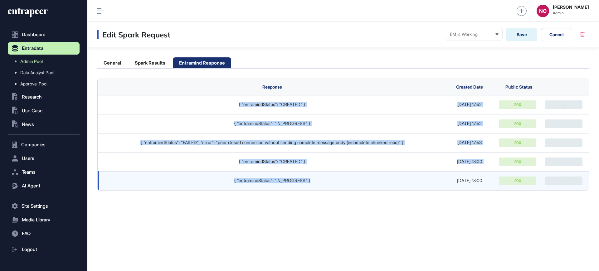
drag, startPoint x: 118, startPoint y: 103, endPoint x: 430, endPoint y: 185, distance: 321.9
click at [430, 185] on tbody "{ "entramindStatus": "CREATED" } [DATE] 17:52 200 - { "entramindStatus": "IN_PR…" at bounding box center [343, 142] width 491 height 95
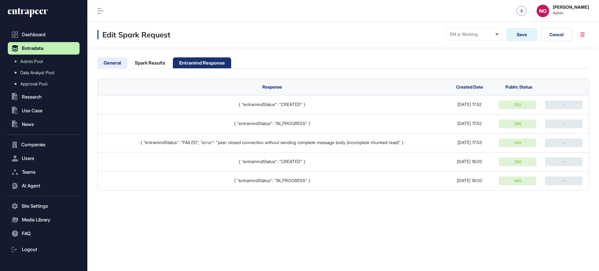
click at [128, 61] on li "General" at bounding box center [149, 62] width 43 height 11
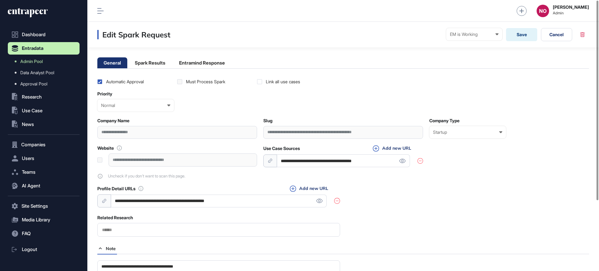
click at [128, 65] on li "General" at bounding box center [149, 62] width 43 height 11
click at [48, 61] on link "Admin Pool" at bounding box center [45, 61] width 69 height 11
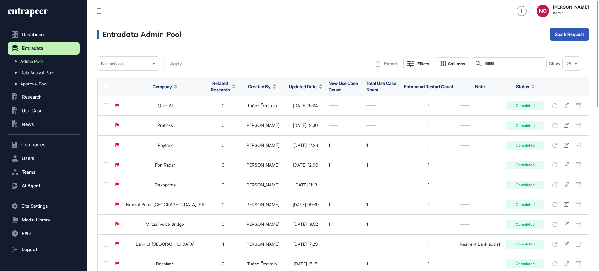
click at [319, 87] on icon at bounding box center [320, 88] width 3 height 2
click at [298, 112] on span "Sort Descending" at bounding box center [295, 112] width 25 height 5
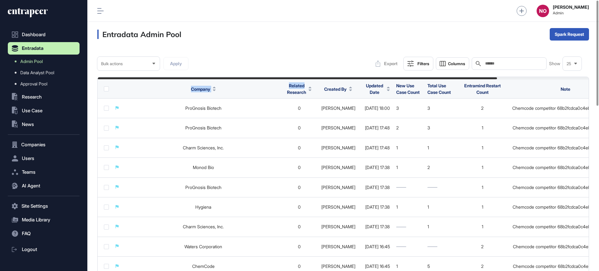
drag, startPoint x: 326, startPoint y: 78, endPoint x: 285, endPoint y: 82, distance: 41.3
